Goal: Task Accomplishment & Management: Complete application form

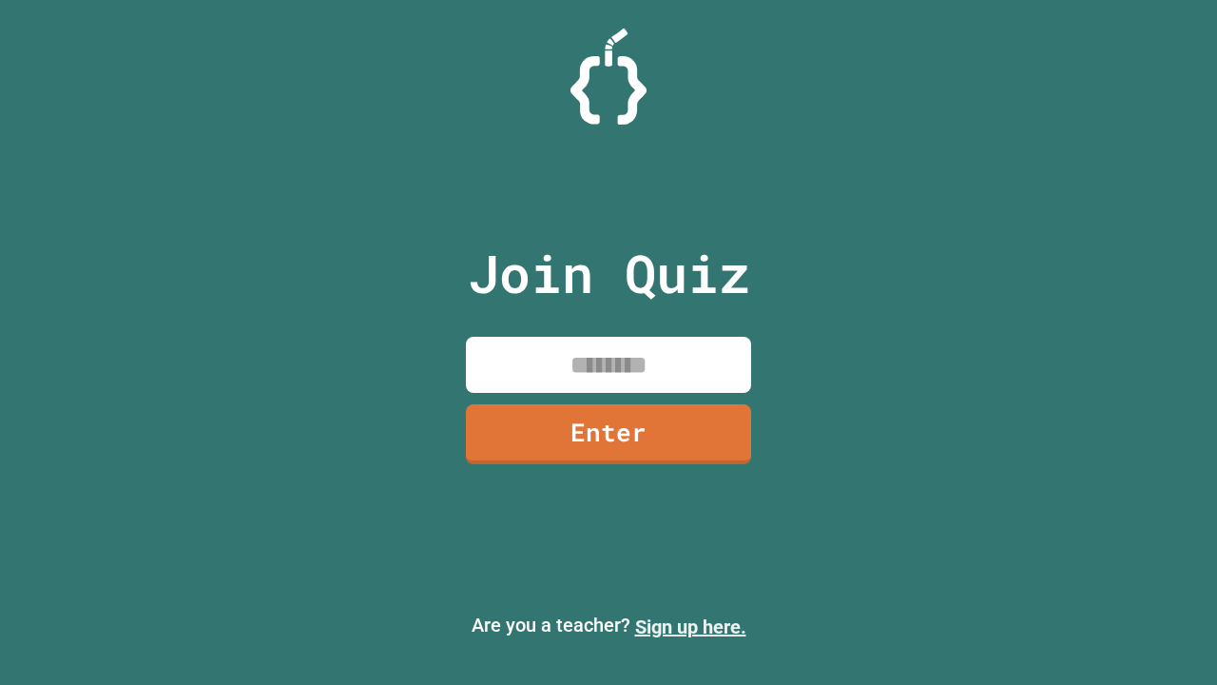
click at [690, 627] on link "Sign up here." at bounding box center [690, 626] width 111 height 23
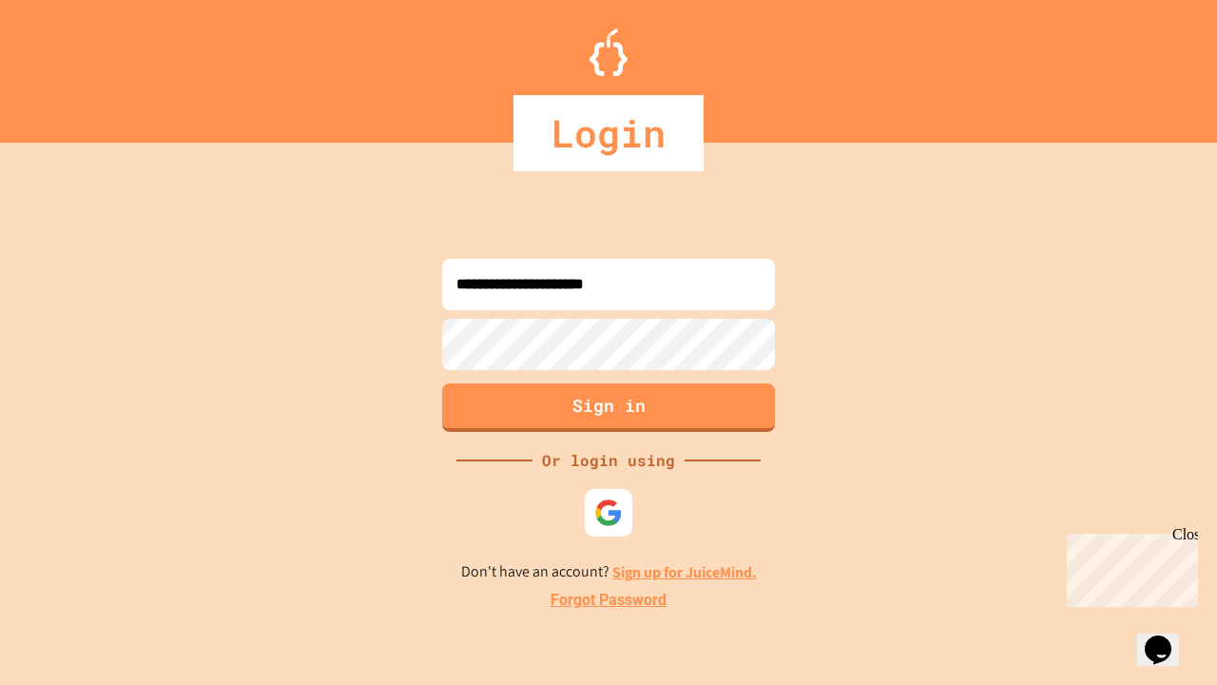
type input "**********"
